Goal: Information Seeking & Learning: Learn about a topic

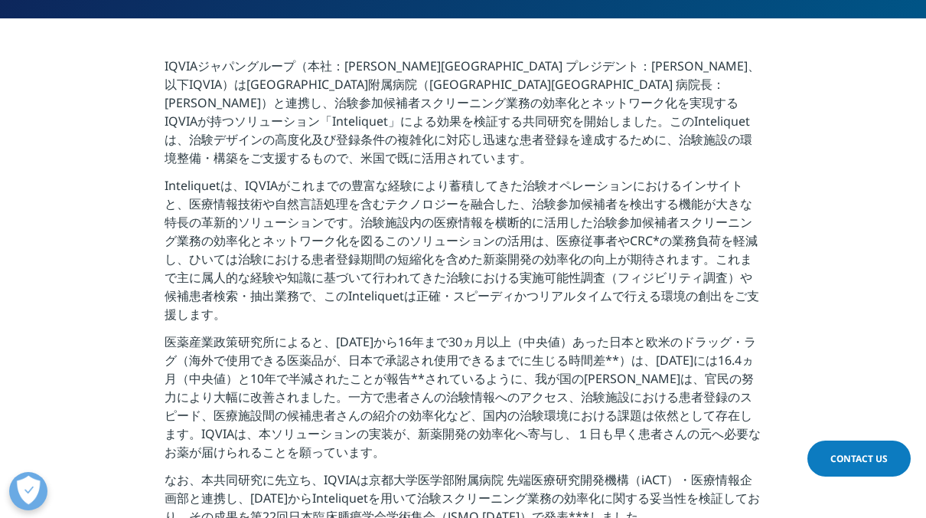
scroll to position [553, 0]
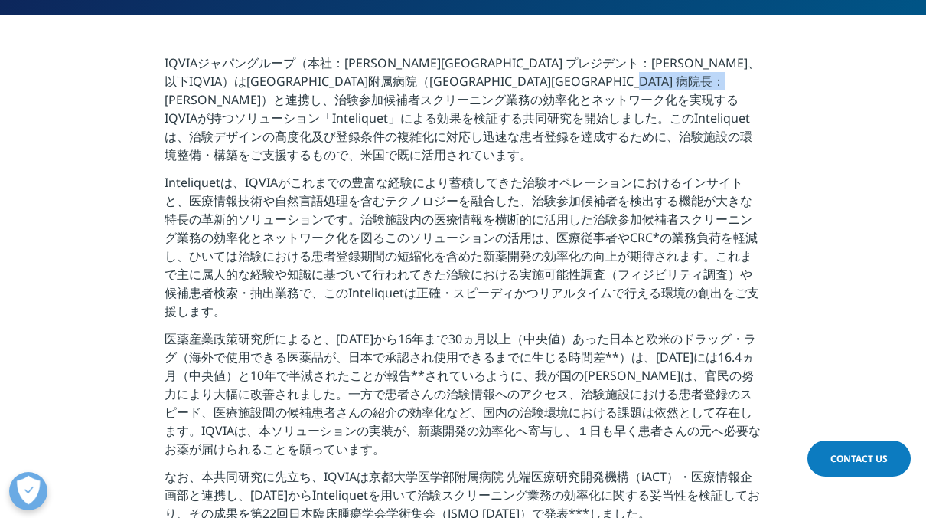
drag, startPoint x: 441, startPoint y: 96, endPoint x: 497, endPoint y: 100, distance: 56.0
click at [497, 100] on p "IQVIAジャパングループ（本社：東京都港区 プレジデント：宇賀神 史彦、以下IQVIA）は京都大学医学部附属病院（京都市左京区 病院長：高折 晃史）と連携し…" at bounding box center [464, 113] width 598 height 119
copy p "Inteliquet"
click at [456, 191] on p "Inteliquetは、IQVIAがこれまでの豊富な経験により蓄積してきた治験オペレーションにおけるインサイトと、医療情報技術や自然言語処理を含むテクノロジー…" at bounding box center [464, 251] width 598 height 156
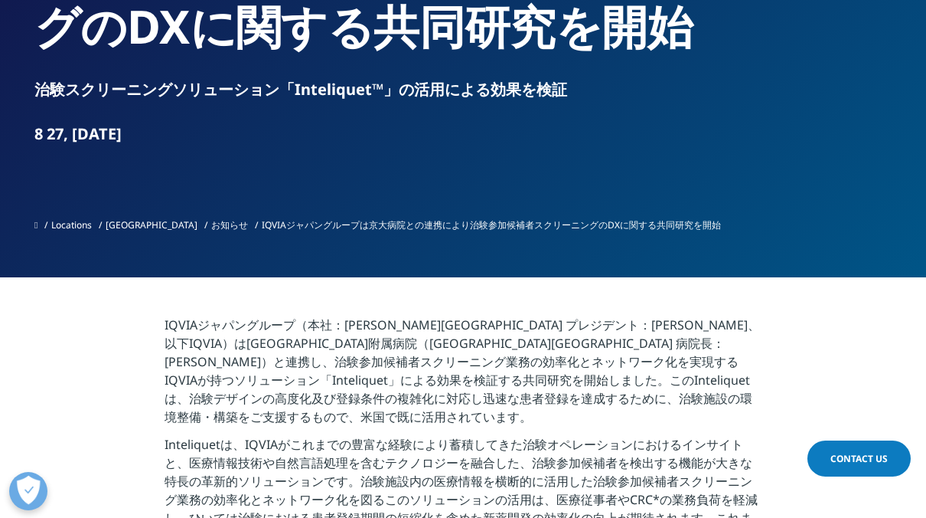
scroll to position [199, 0]
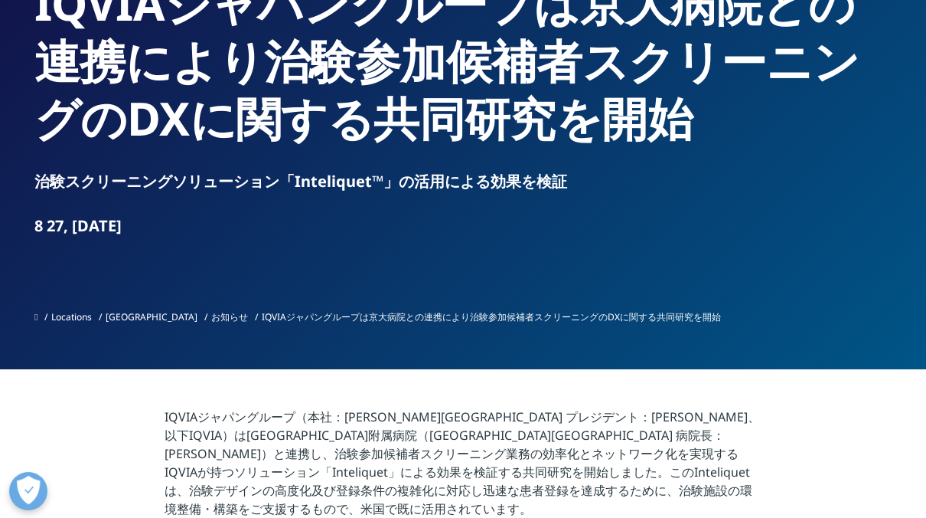
drag, startPoint x: 34, startPoint y: 183, endPoint x: 400, endPoint y: 182, distance: 366.7
click at [400, 182] on div "Press Release IQVIAジャパングループは京大病院との連携により治験参加候補者スクリーニングのDXに関する共同研究を開始 治験スクリーニングソリ…" at bounding box center [462, 85] width 903 height 568
copy div "治験スクリーニングソリューション「Inteliquet™」"
click at [583, 427] on p "IQVIAジャパングループ（本社：東京都港区 プレジデント：宇賀神 史彦、以下IQVIA）は京都大学医学部附属病院（京都市左京区 病院長：高折 晃史）と連携し…" at bounding box center [464, 466] width 598 height 119
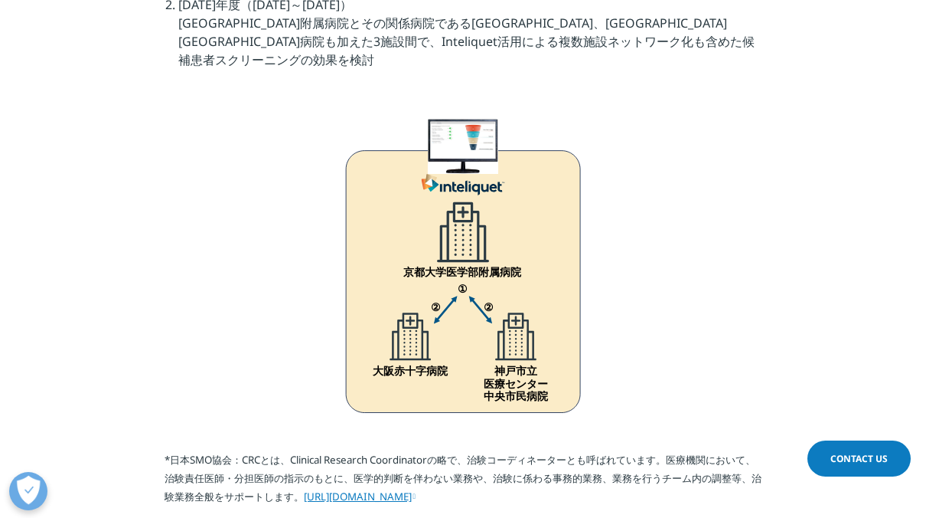
scroll to position [1319, 0]
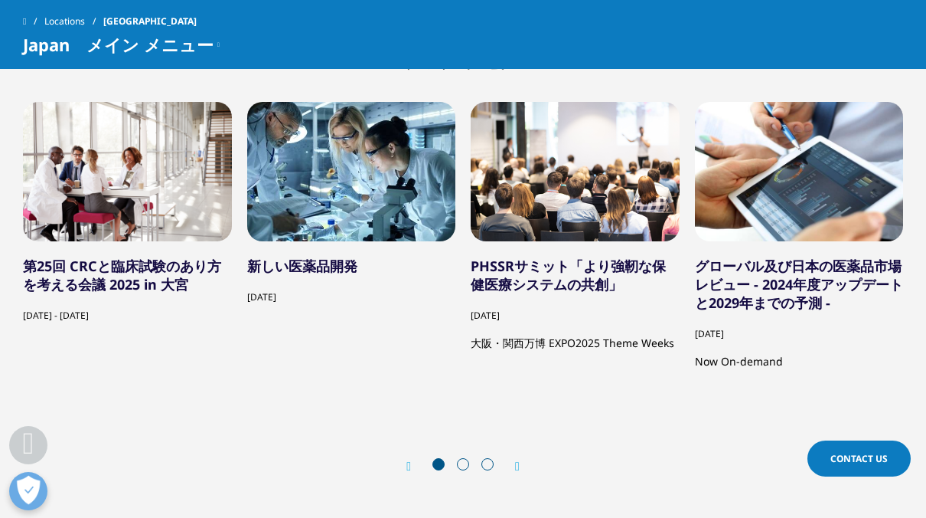
scroll to position [2982, 0]
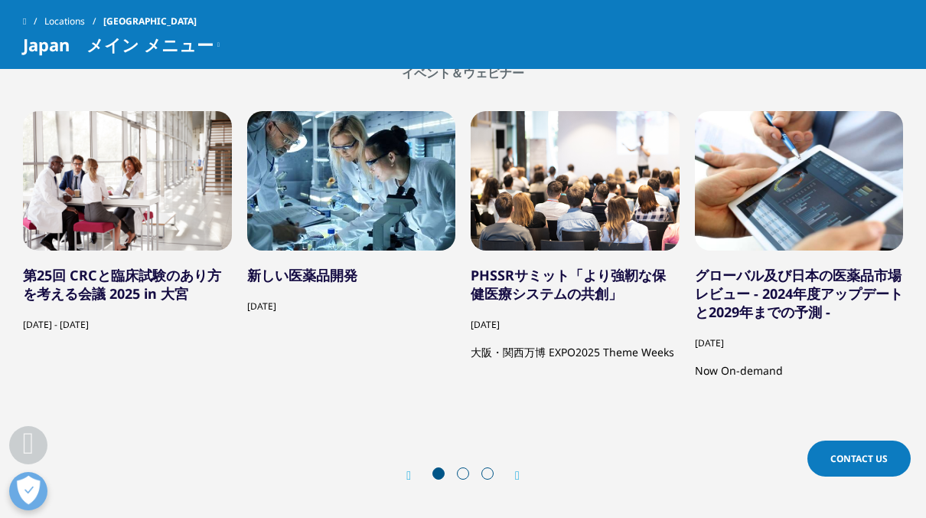
click at [117, 285] on link "第25回 CRCと臨床試験のあり方を考える会議 2025 in 大宮" at bounding box center [122, 284] width 198 height 37
